Goal: Task Accomplishment & Management: Manage account settings

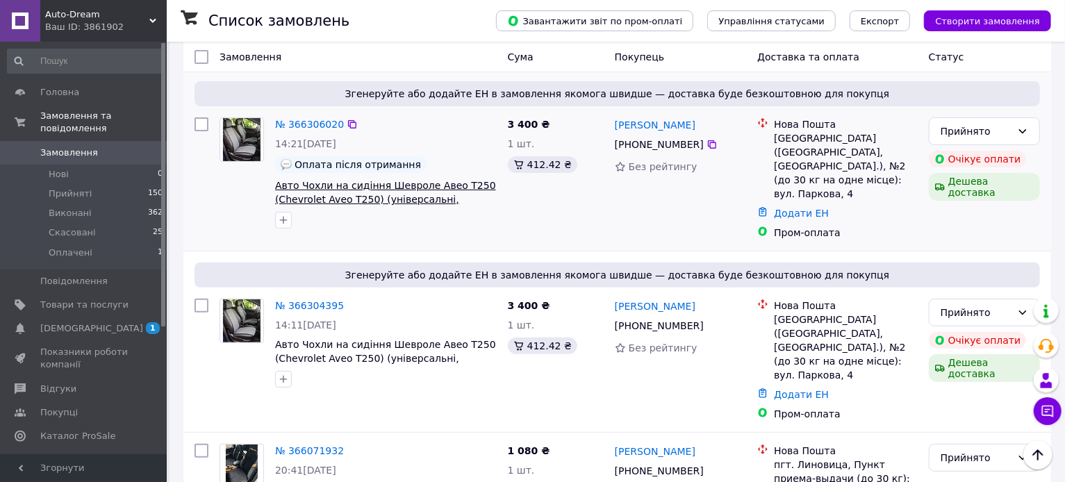
scroll to position [146, 0]
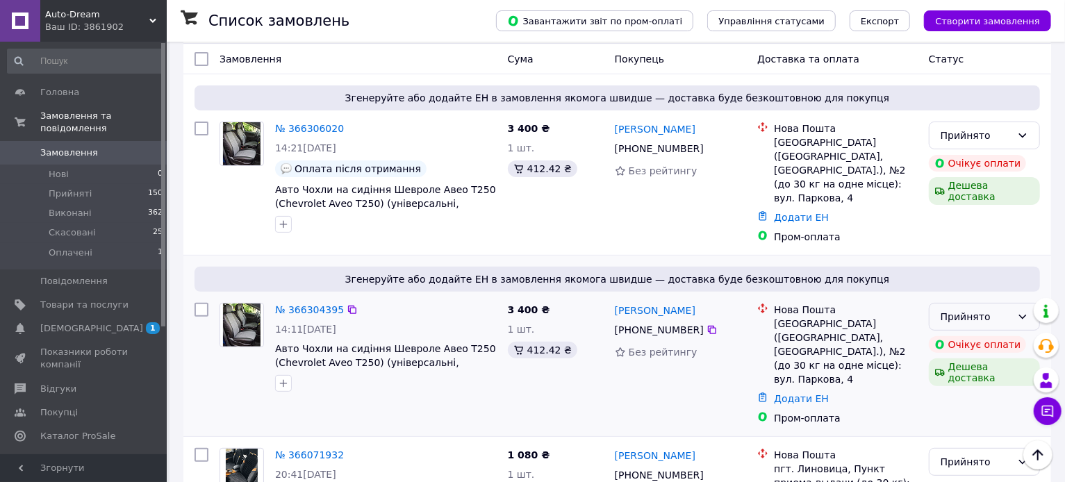
click at [969, 309] on div "Прийнято" at bounding box center [976, 316] width 71 height 15
click at [964, 355] on li "Скасовано" at bounding box center [985, 359] width 110 height 25
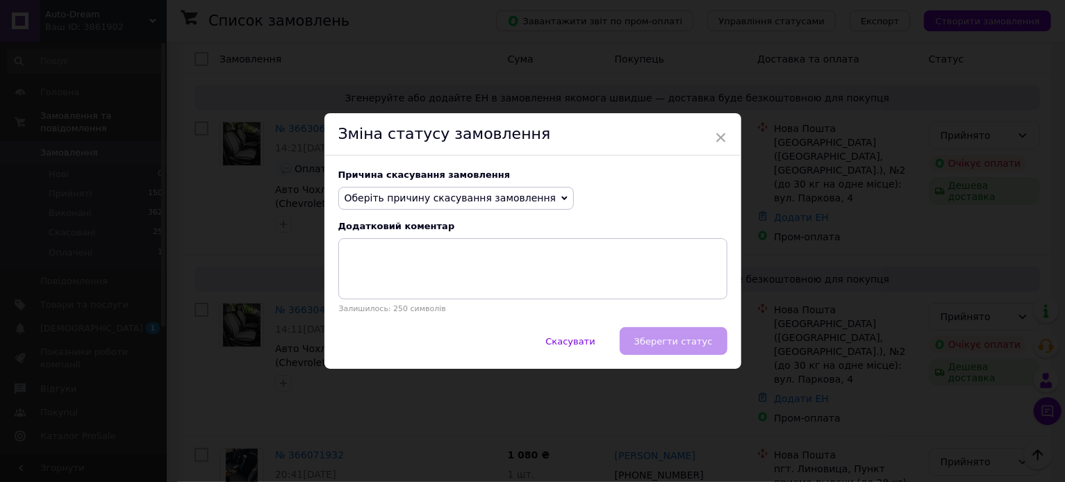
click at [475, 195] on span "Оберіть причину скасування замовлення" at bounding box center [451, 198] width 212 height 11
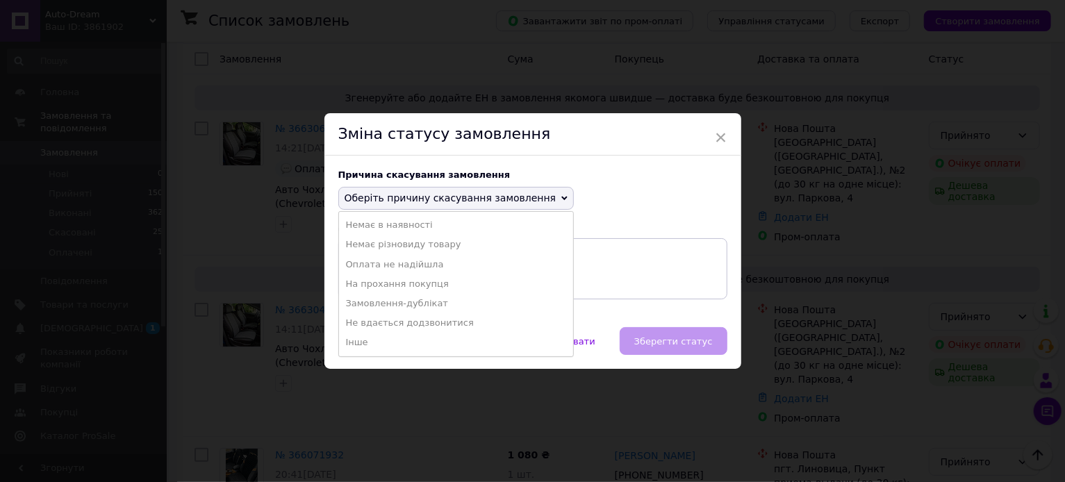
click at [432, 304] on li "Замовлення-дублікат" at bounding box center [456, 303] width 235 height 19
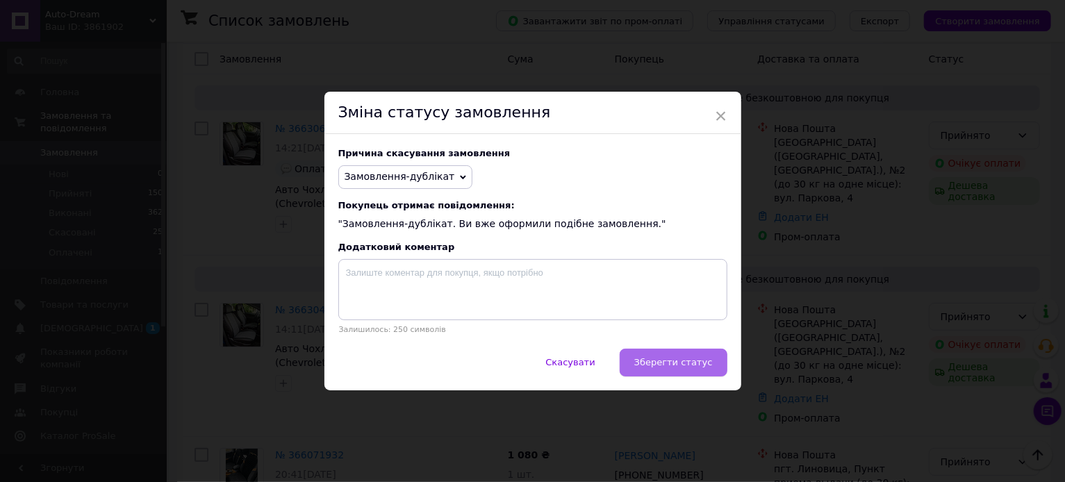
click at [664, 357] on span "Зберегти статус" at bounding box center [674, 362] width 79 height 10
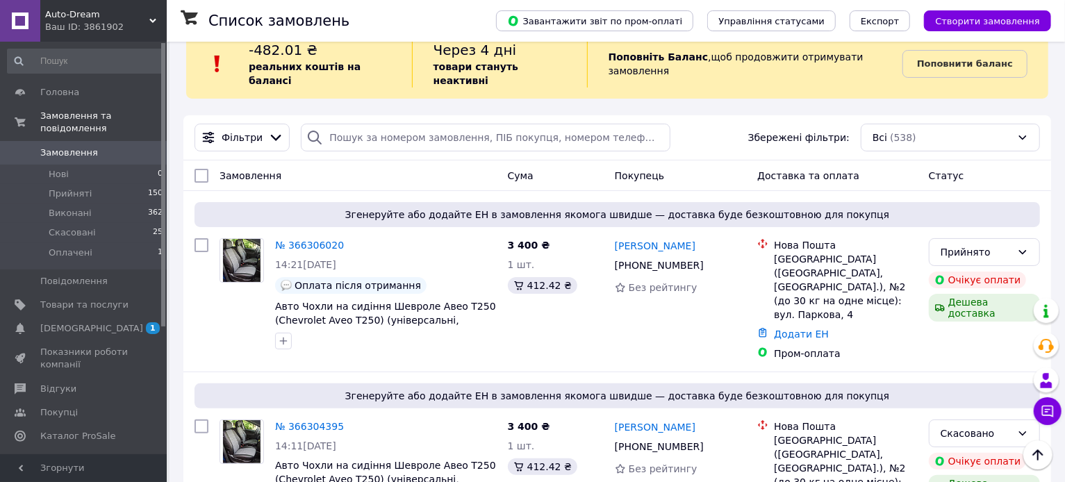
scroll to position [0, 0]
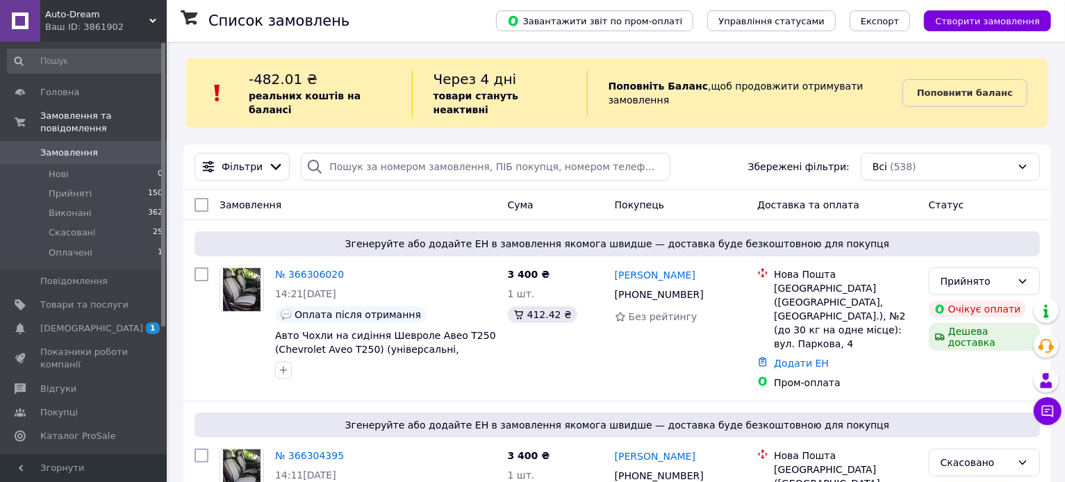
click at [1050, 418] on icon at bounding box center [1048, 411] width 14 height 14
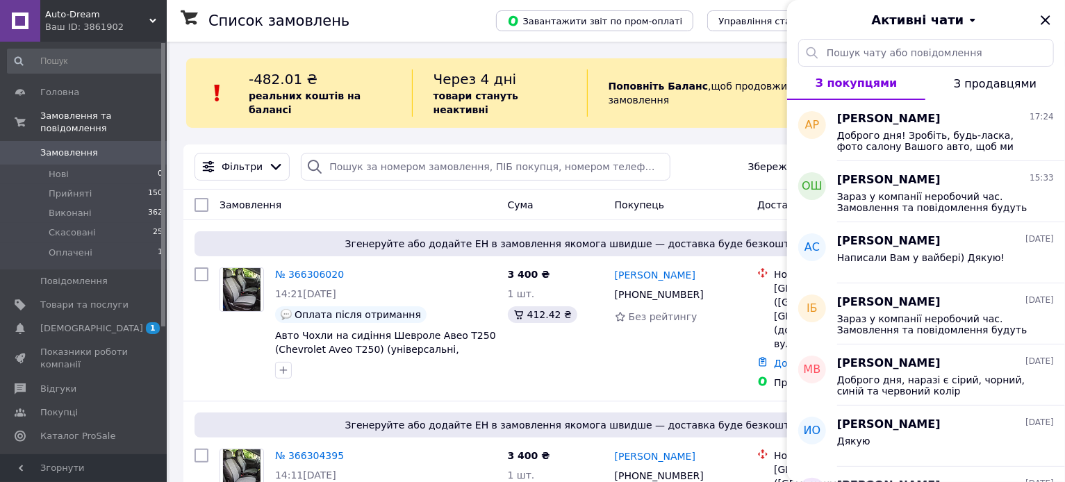
click at [1044, 28] on div "Активні чати" at bounding box center [926, 19] width 278 height 39
click at [1043, 23] on icon "Закрити" at bounding box center [1045, 19] width 9 height 9
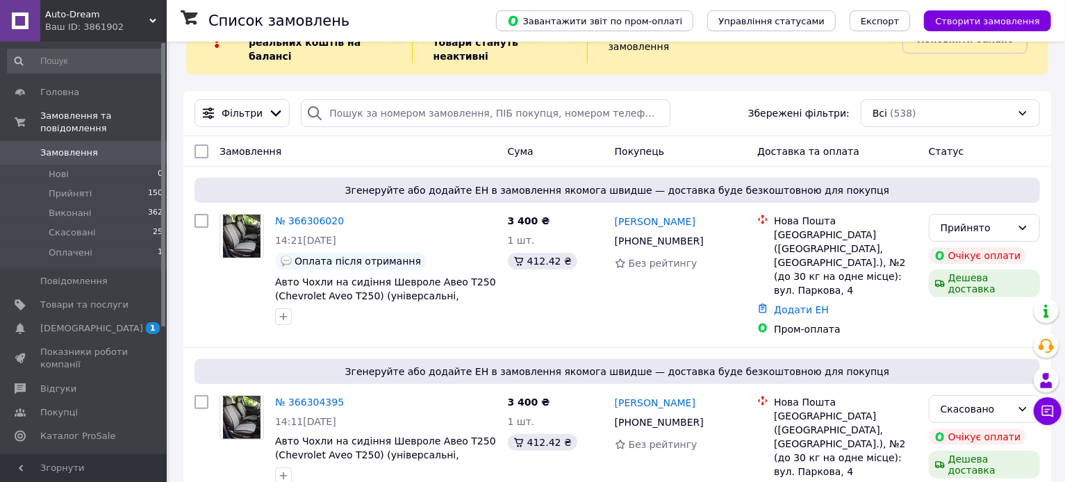
scroll to position [57, 0]
